Goal: Task Accomplishment & Management: Use online tool/utility

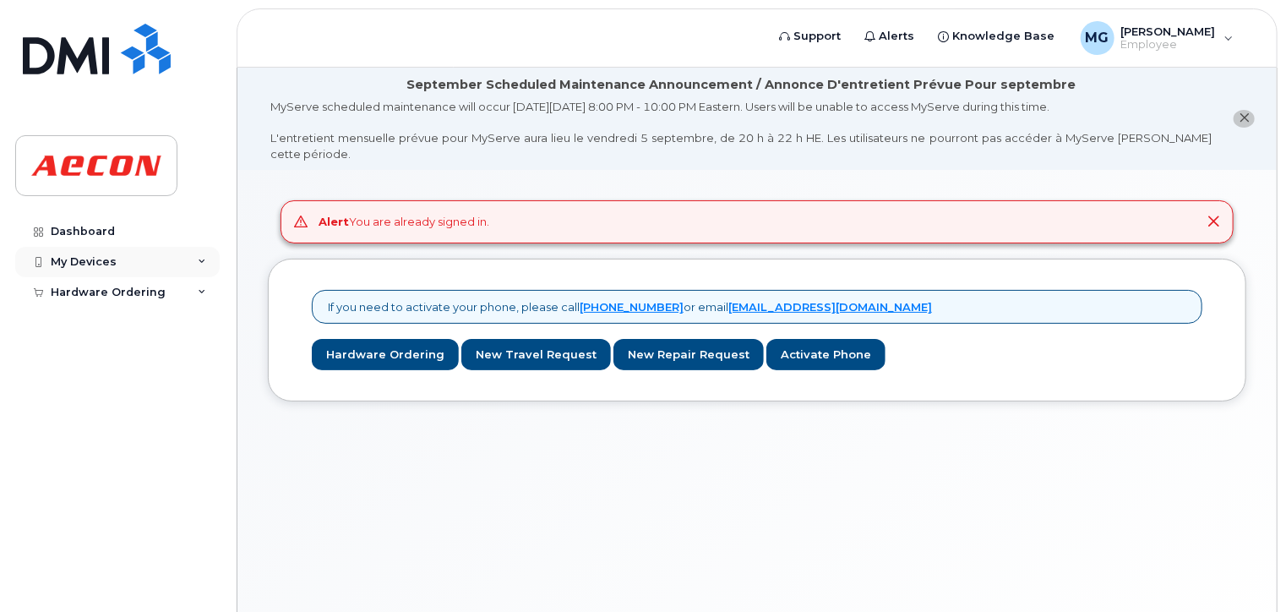
click at [83, 264] on div "My Devices" at bounding box center [84, 262] width 66 height 14
click at [87, 230] on div "Dashboard" at bounding box center [83, 232] width 64 height 14
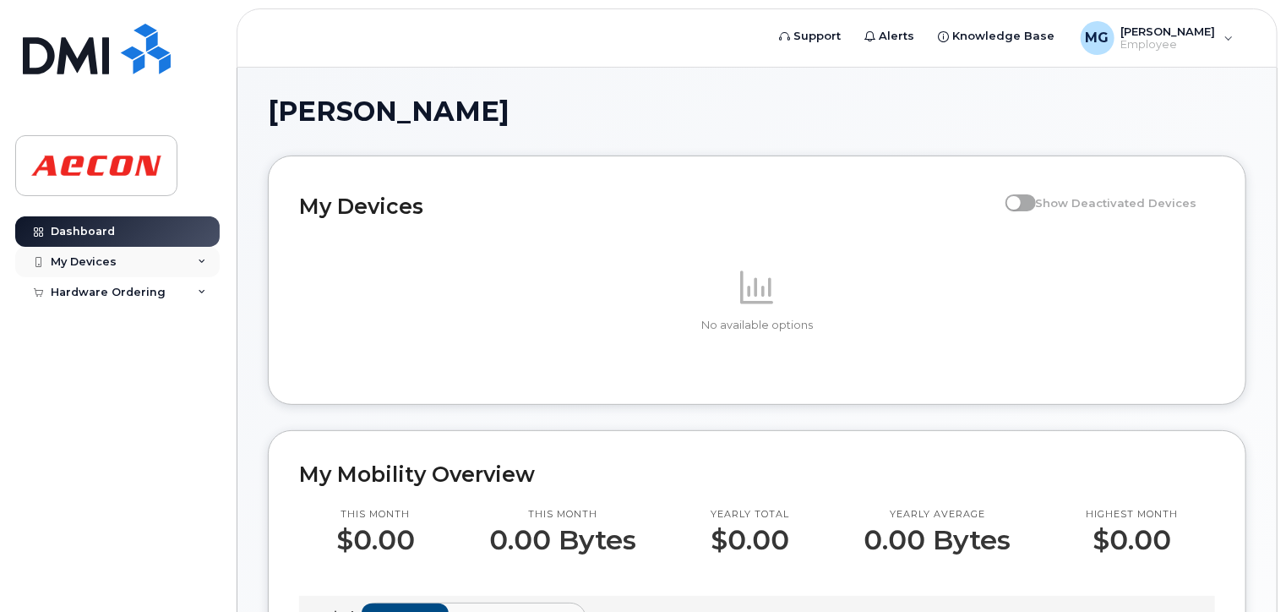
click at [90, 264] on div "My Devices" at bounding box center [84, 262] width 66 height 14
click at [91, 329] on div "Hardware Ordering" at bounding box center [108, 325] width 115 height 14
